Goal: Transaction & Acquisition: Book appointment/travel/reservation

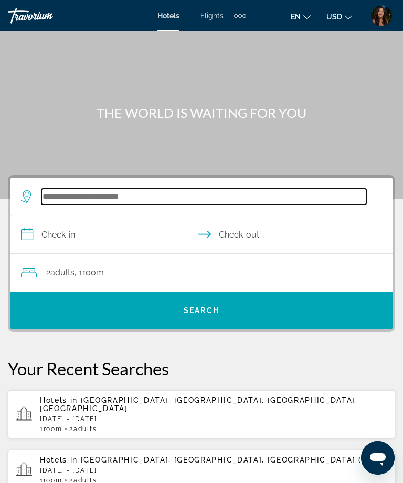
click at [256, 189] on input "Search widget" at bounding box center [203, 197] width 325 height 16
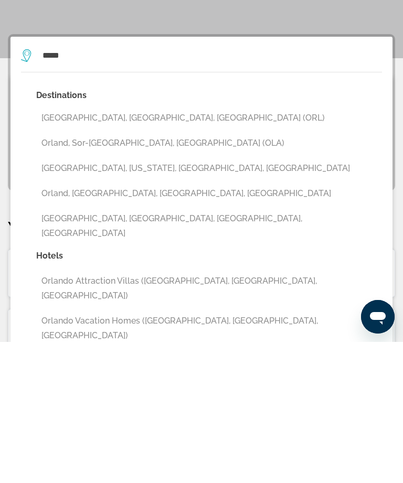
click at [183, 249] on button "[GEOGRAPHIC_DATA], [GEOGRAPHIC_DATA], [GEOGRAPHIC_DATA] (ORL)" at bounding box center [209, 259] width 346 height 20
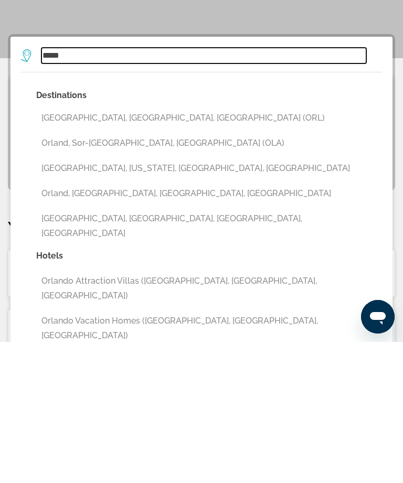
type input "**********"
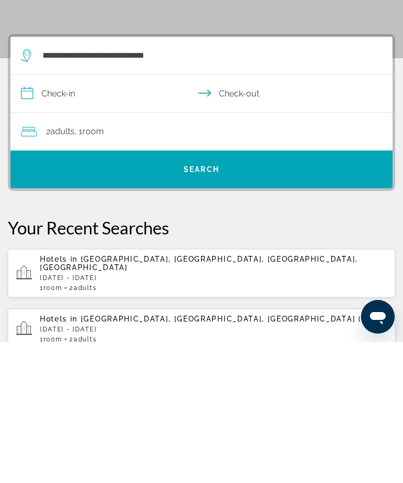
click at [91, 216] on input "**********" at bounding box center [203, 236] width 386 height 40
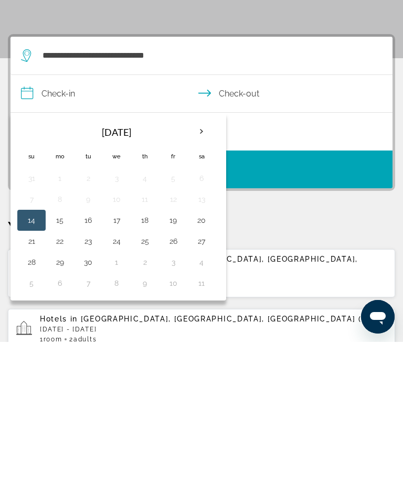
scroll to position [141, 0]
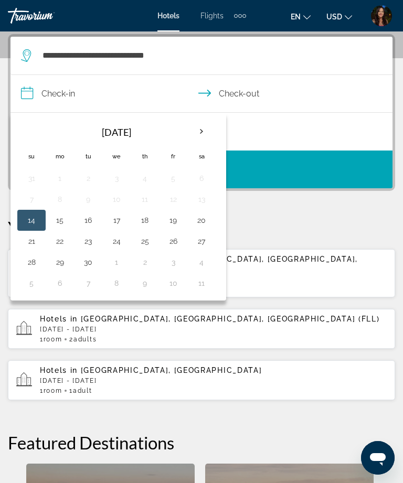
click at [172, 247] on button "26" at bounding box center [173, 241] width 17 height 15
click at [38, 264] on button "28" at bounding box center [31, 262] width 17 height 15
type input "**********"
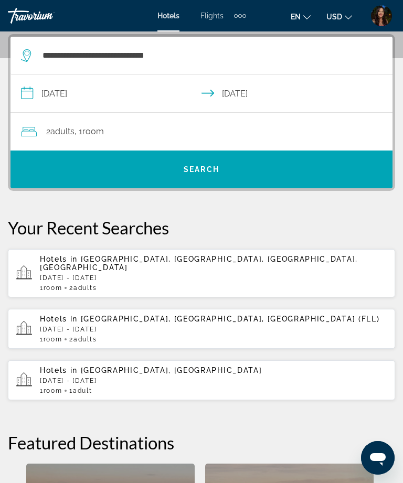
click at [310, 169] on span "Search widget" at bounding box center [201, 169] width 382 height 25
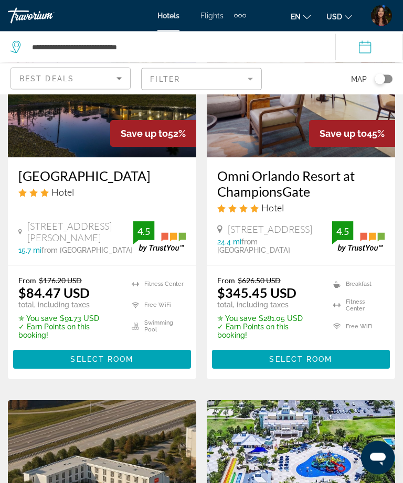
scroll to position [142, 0]
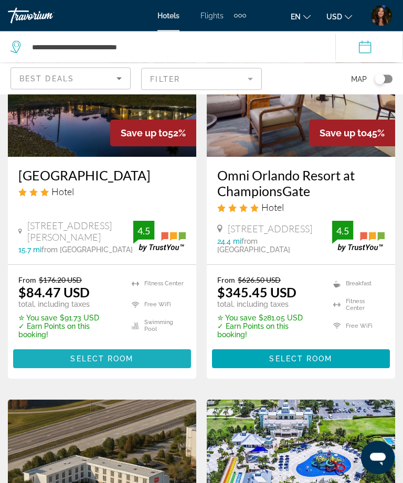
click at [154, 361] on span "Main content" at bounding box center [102, 359] width 178 height 25
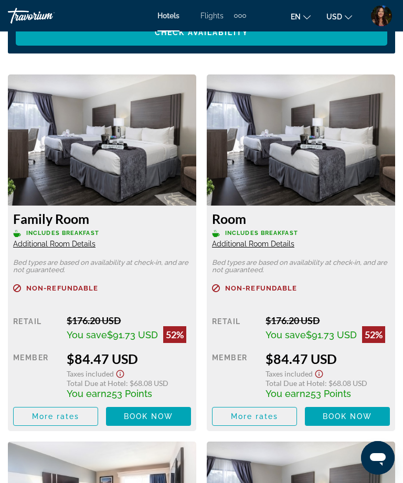
scroll to position [1211, 0]
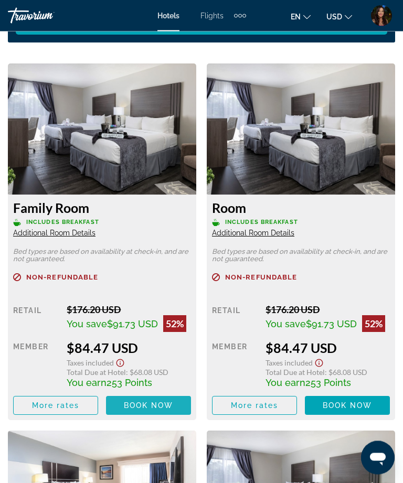
click at [161, 408] on span "Book now" at bounding box center [149, 406] width 50 height 8
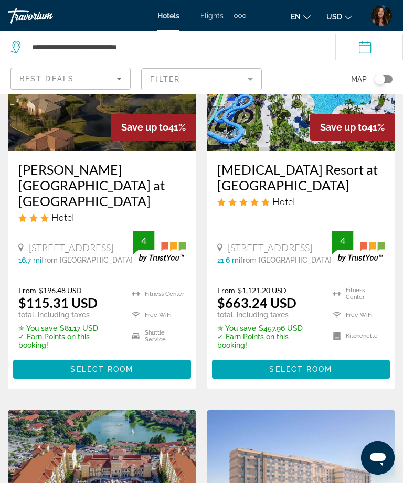
scroll to position [559, 0]
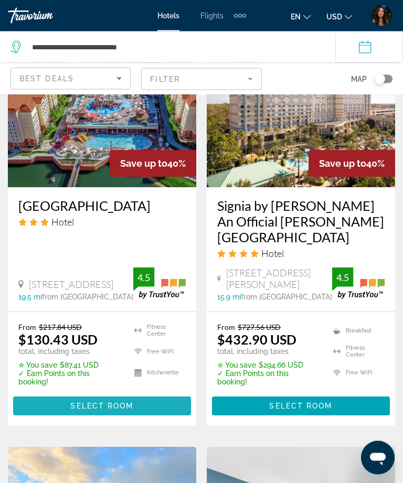
click at [167, 394] on span "Main content" at bounding box center [102, 406] width 178 height 25
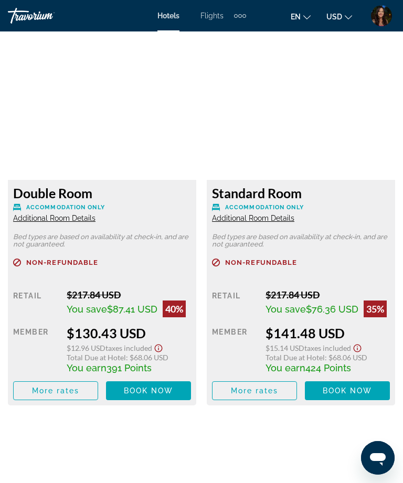
scroll to position [1347, 0]
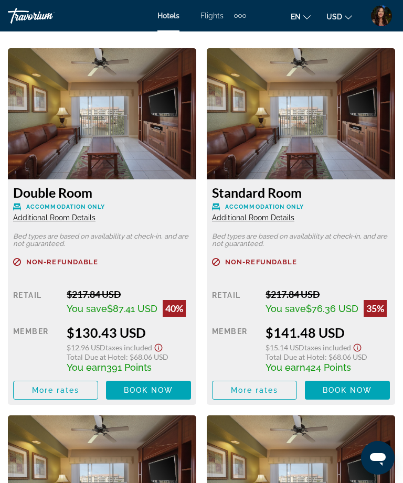
click at [167, 394] on span "Book now" at bounding box center [149, 390] width 50 height 8
